Goal: Navigation & Orientation: Understand site structure

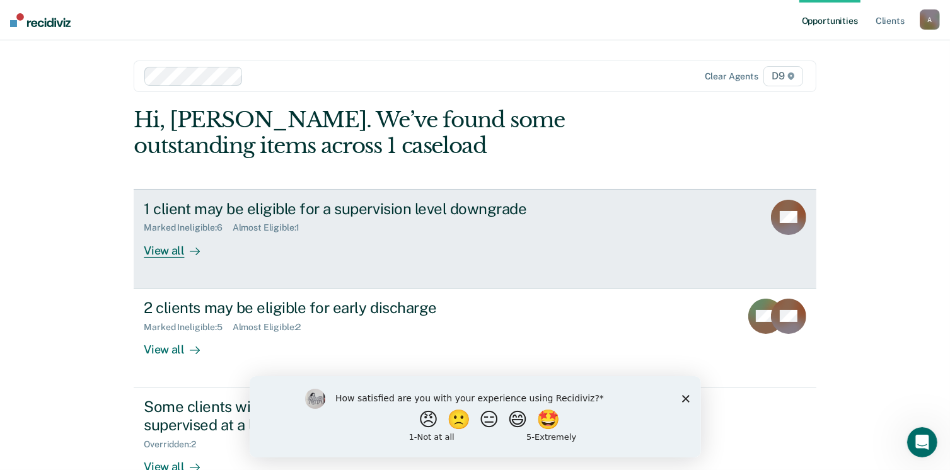
click at [171, 250] on div "View all" at bounding box center [179, 245] width 71 height 25
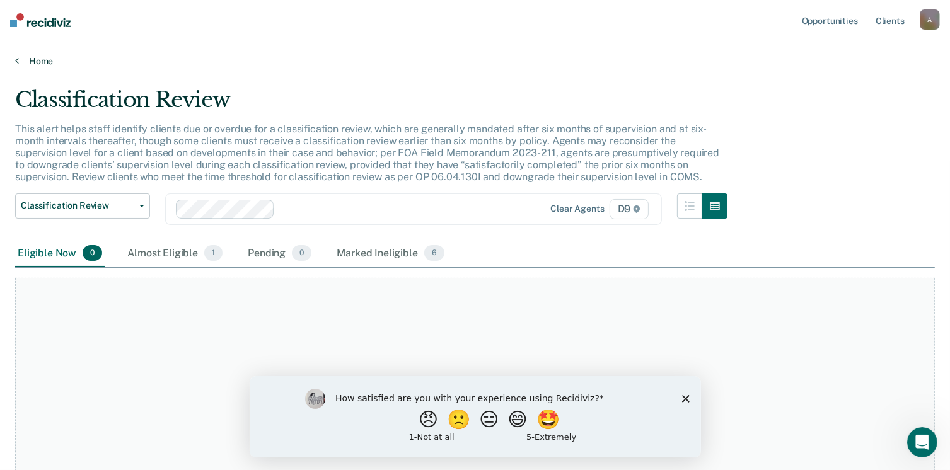
click at [16, 60] on icon at bounding box center [17, 60] width 4 height 10
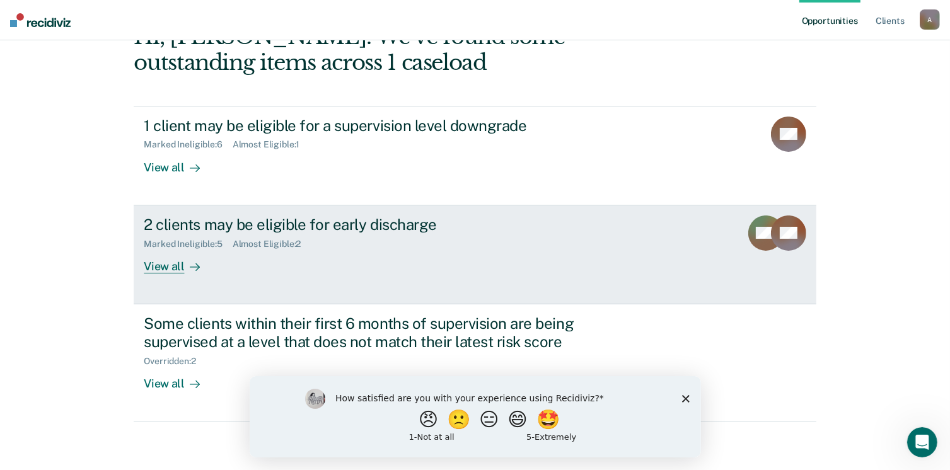
scroll to position [84, 0]
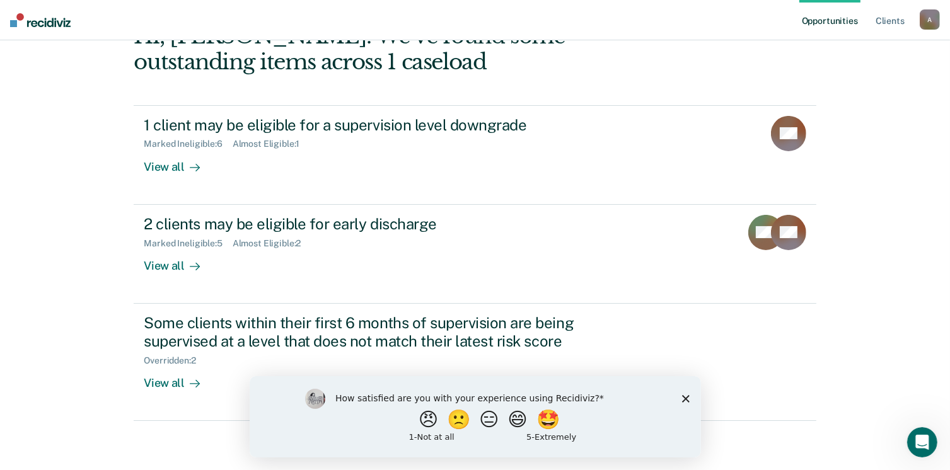
click at [683, 396] on polygon "Close survey" at bounding box center [685, 398] width 8 height 8
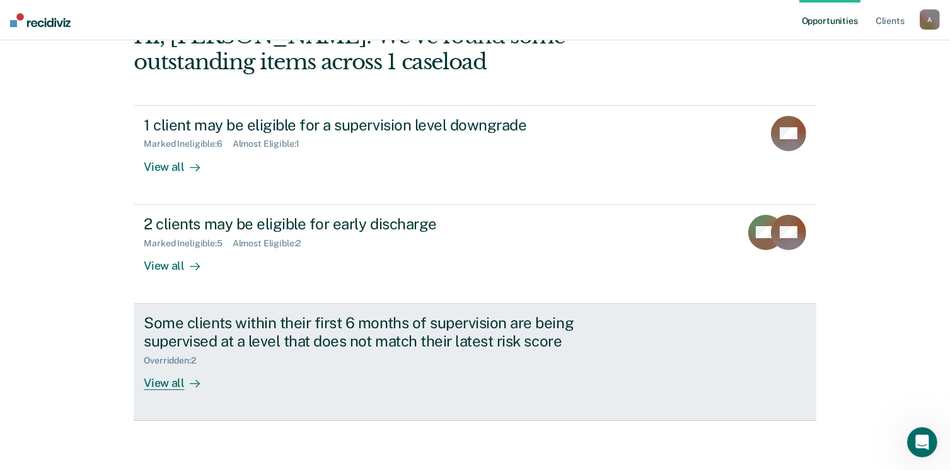
click at [151, 381] on div "View all" at bounding box center [179, 377] width 71 height 25
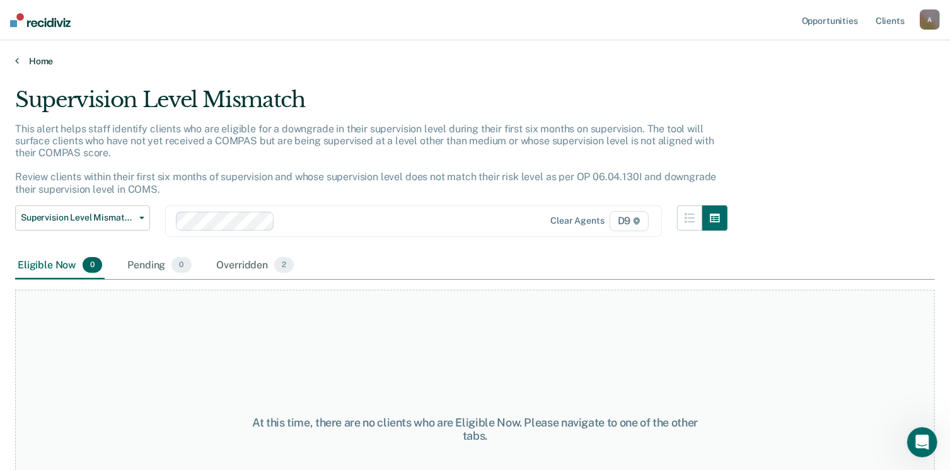
click at [23, 59] on link "Home" at bounding box center [474, 60] width 919 height 11
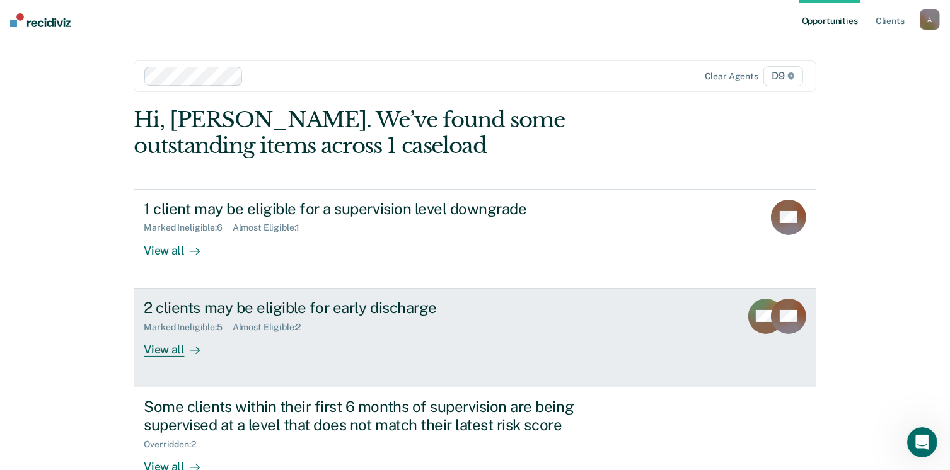
click at [144, 346] on div "View all" at bounding box center [179, 344] width 71 height 25
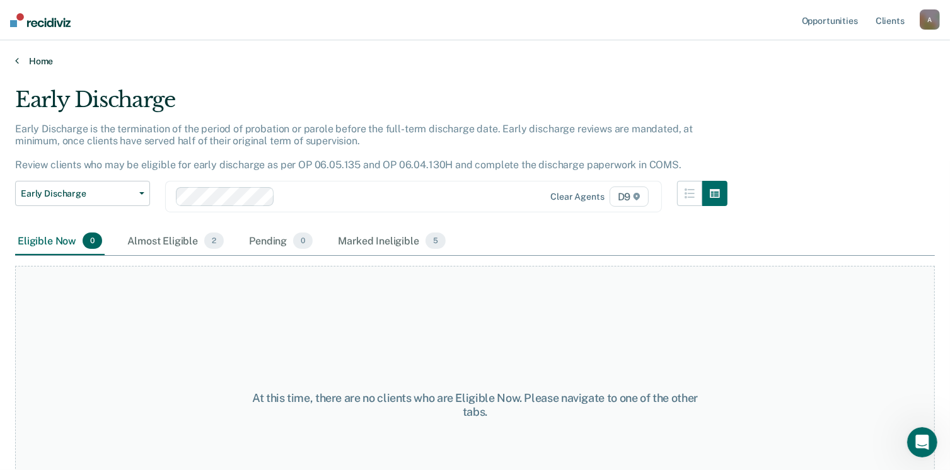
click at [28, 64] on link "Home" at bounding box center [474, 60] width 919 height 11
